Goal: Find contact information: Obtain details needed to contact an individual or organization

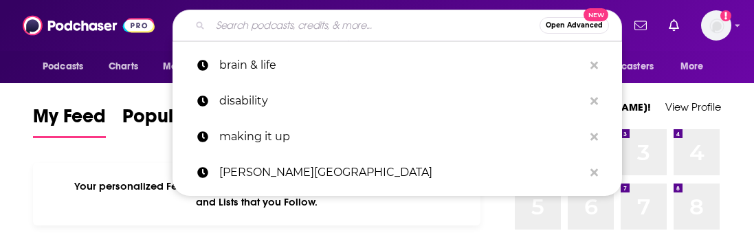
click at [315, 21] on input "Search podcasts, credits, & more..." at bounding box center [374, 25] width 329 height 22
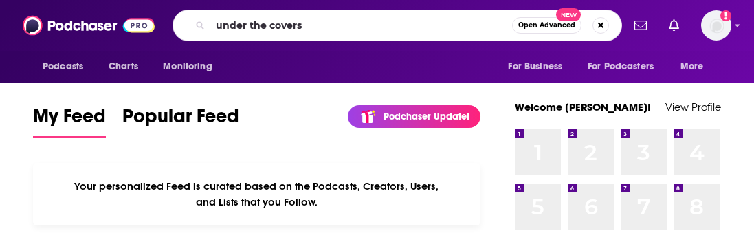
type input "under the covers"
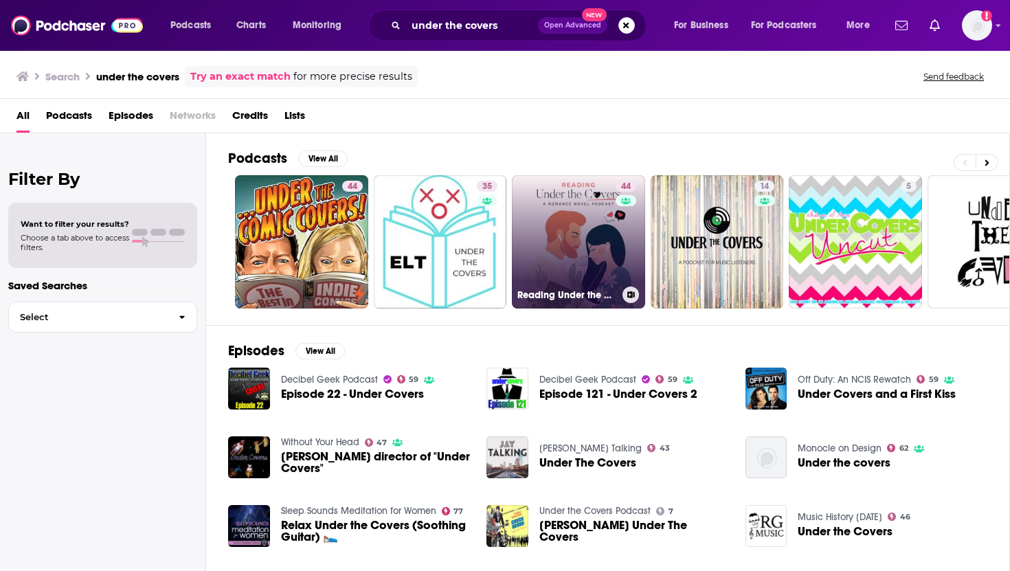
click at [576, 232] on link "44 Reading Under the Covers: A Romance Novel Podcast" at bounding box center [578, 241] width 133 height 133
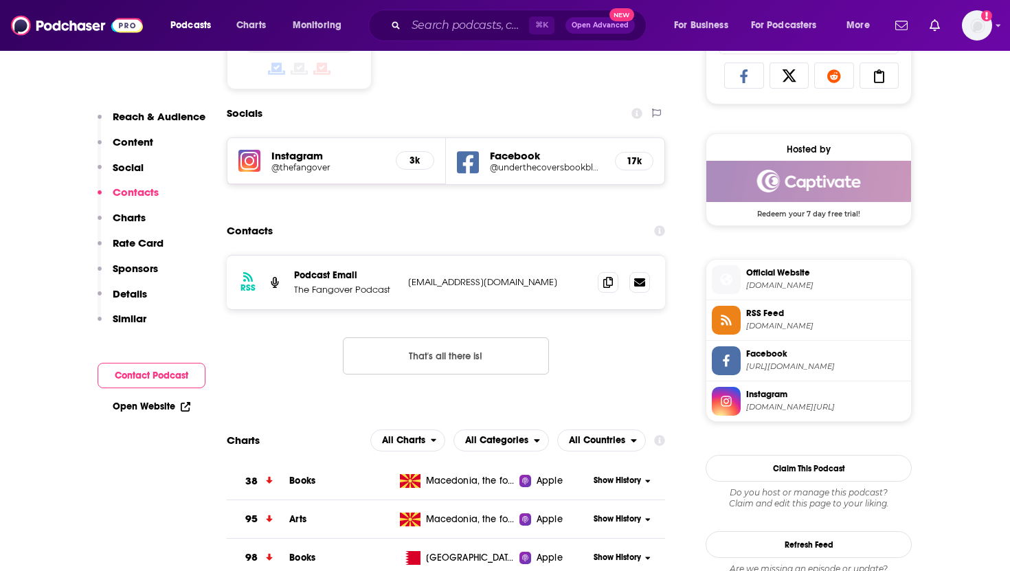
scroll to position [943, 0]
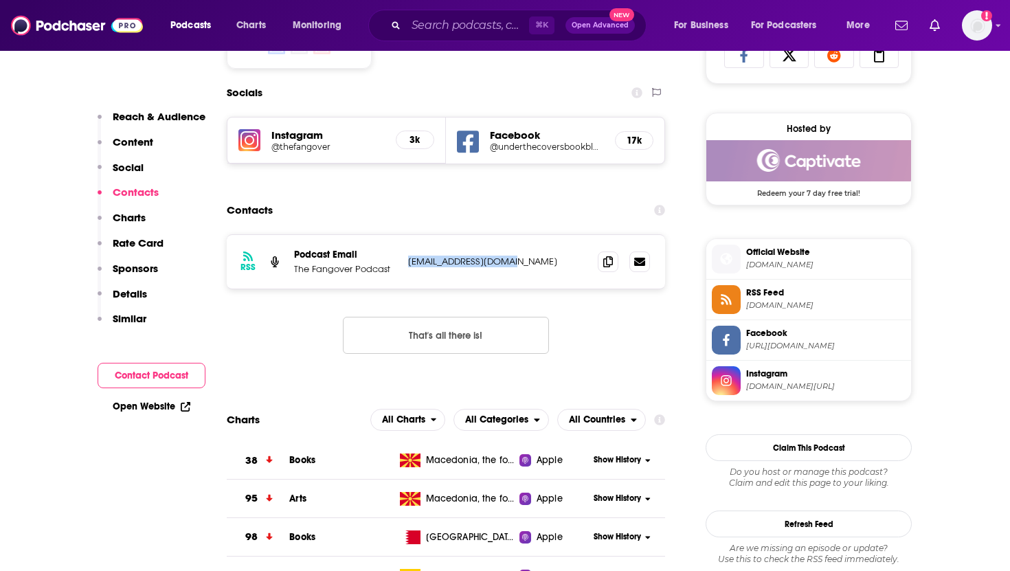
drag, startPoint x: 515, startPoint y: 262, endPoint x: 406, endPoint y: 262, distance: 109.3
click at [406, 232] on div "RSS Podcast Email The Fangover Podcast [EMAIL_ADDRESS][DOMAIN_NAME] [EMAIL_ADDR…" at bounding box center [446, 262] width 438 height 54
copy p "[EMAIL_ADDRESS][DOMAIN_NAME]"
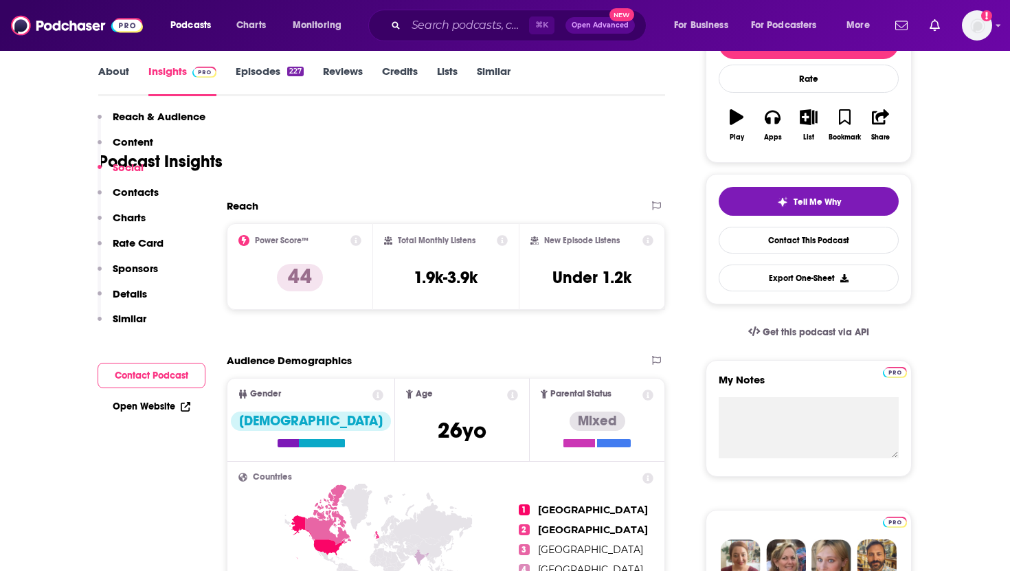
scroll to position [0, 0]
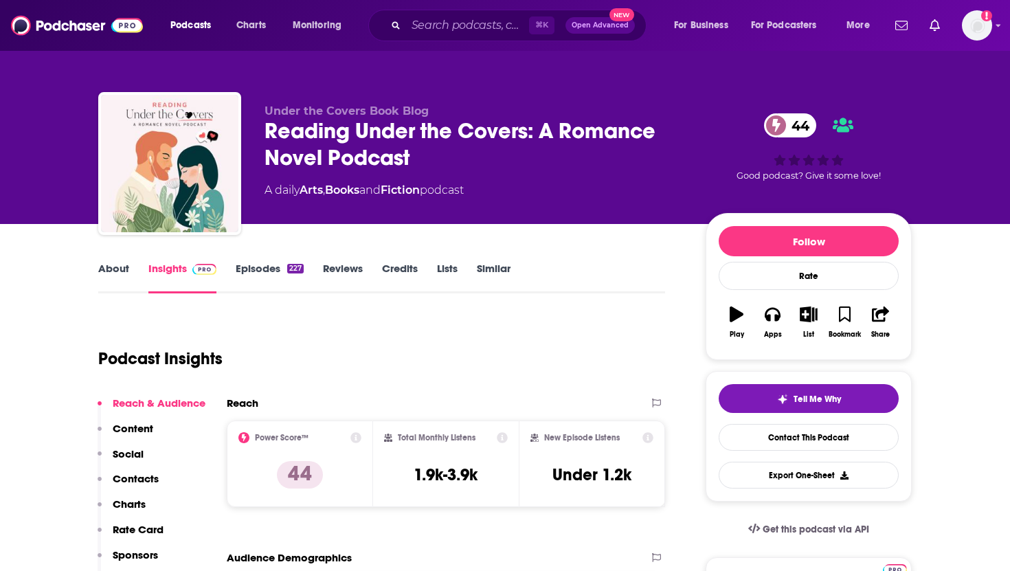
click at [116, 232] on link "About" at bounding box center [113, 278] width 31 height 32
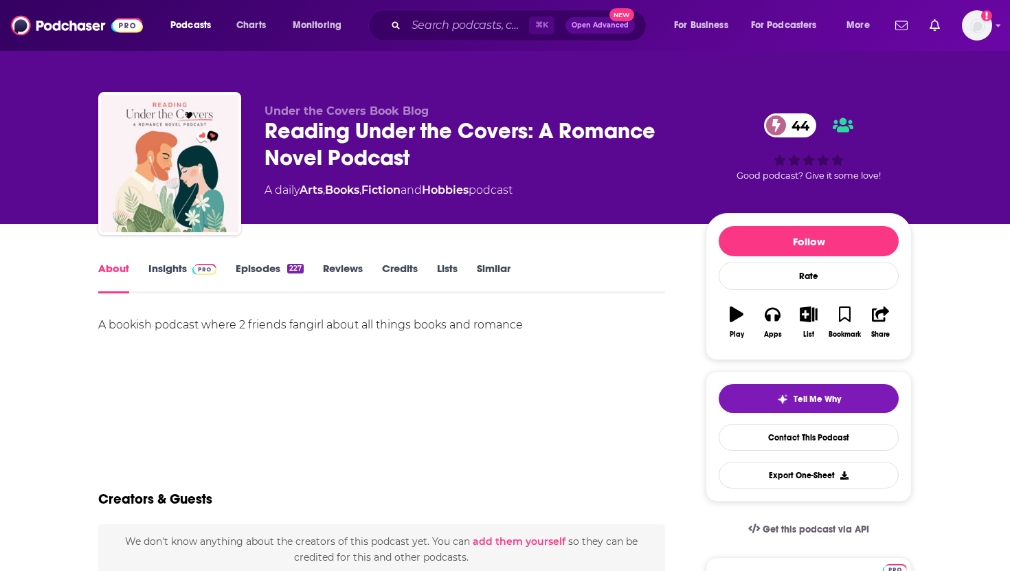
click at [175, 232] on link "Insights" at bounding box center [182, 278] width 68 height 32
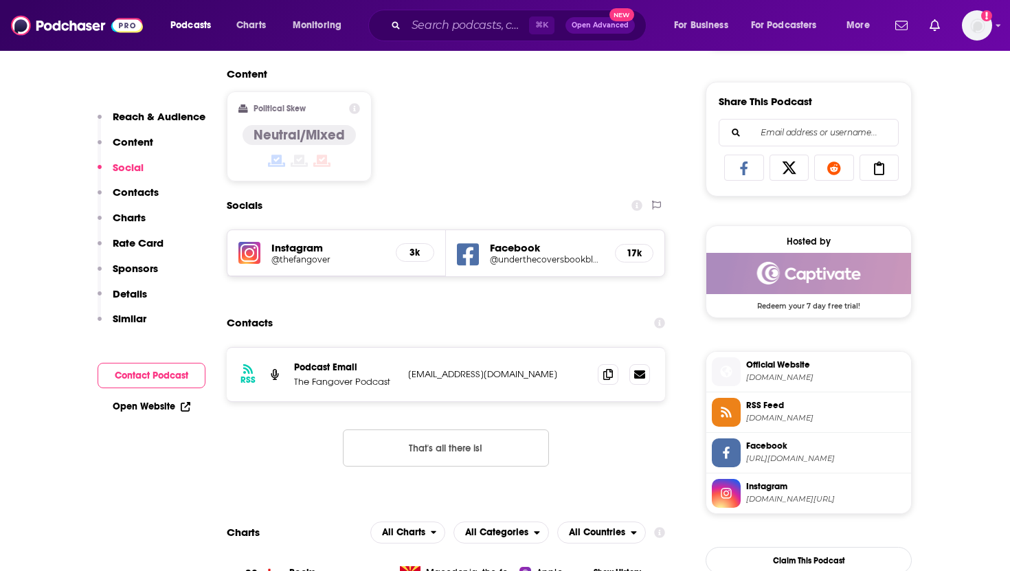
scroll to position [833, 0]
